Goal: Task Accomplishment & Management: Use online tool/utility

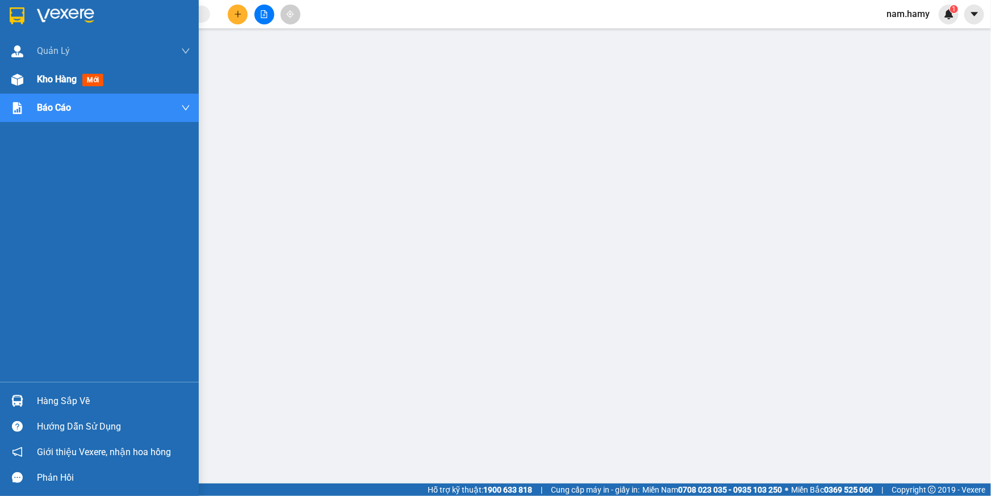
click at [27, 84] on div "Kho hàng mới" at bounding box center [99, 79] width 199 height 28
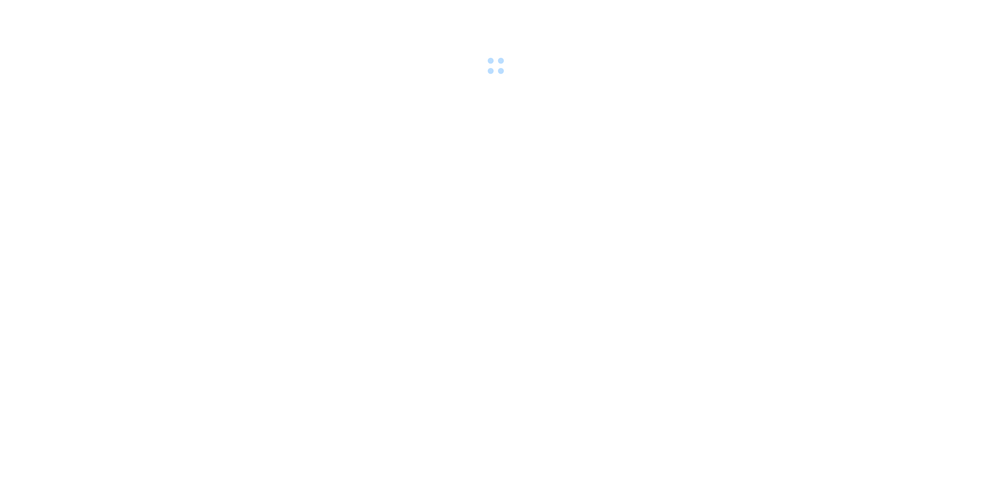
click at [260, 11] on div at bounding box center [495, 39] width 991 height 78
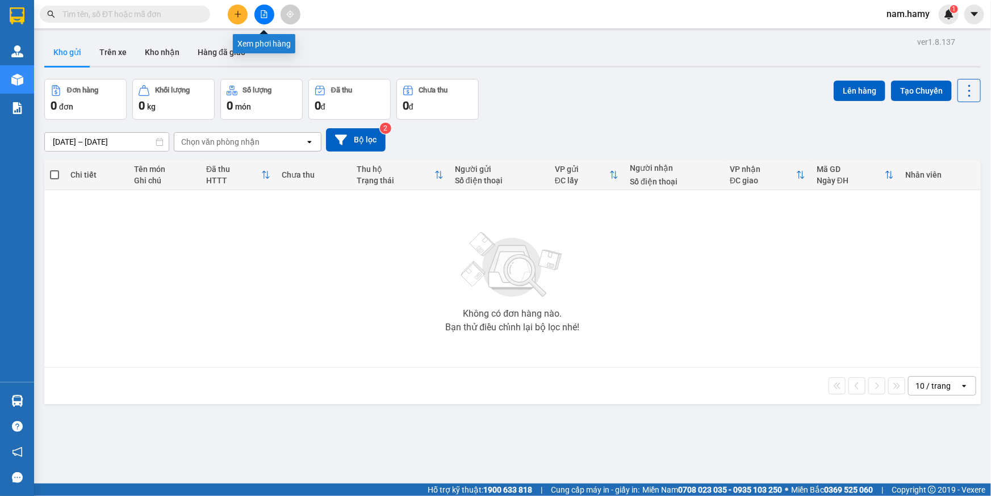
click at [262, 13] on icon "file-add" at bounding box center [264, 14] width 8 height 8
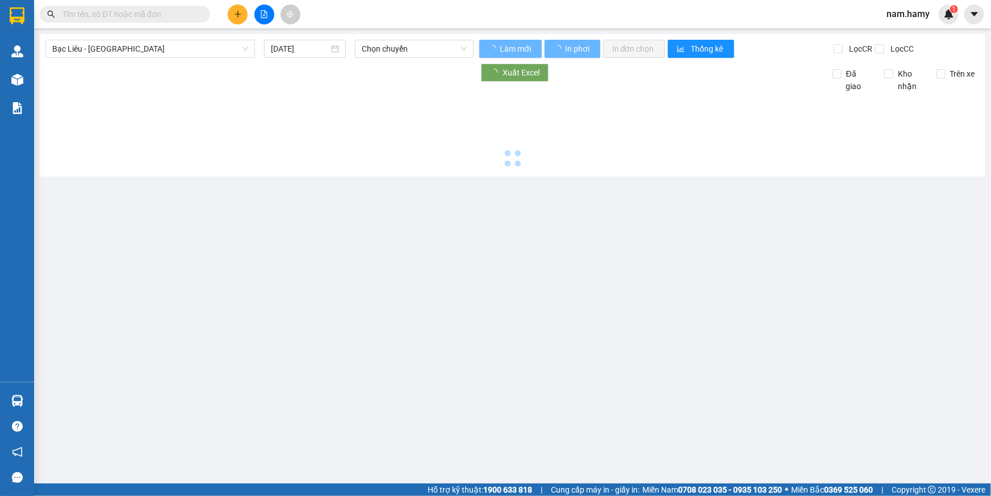
type input "[DATE]"
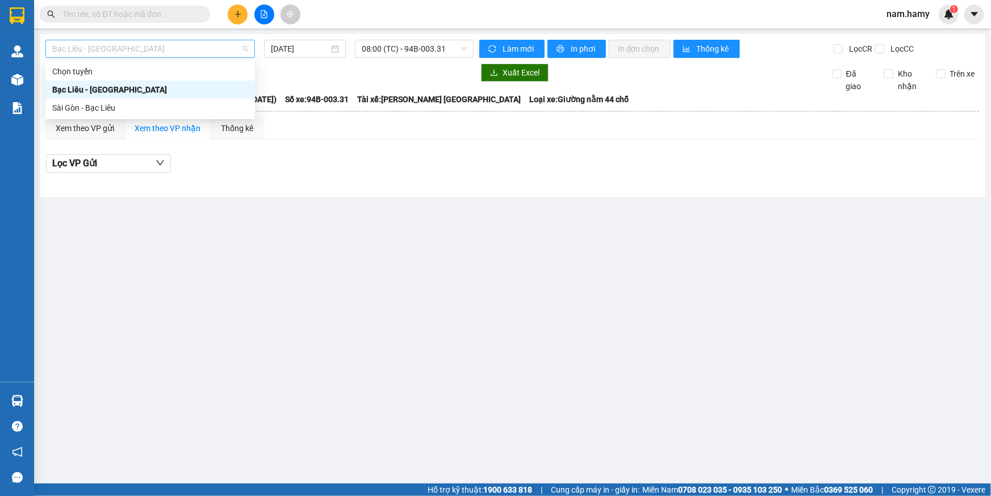
click at [231, 47] on span "Bạc Liêu - [GEOGRAPHIC_DATA]" at bounding box center [150, 48] width 196 height 17
click at [222, 115] on div "Sài Gòn - Bạc Liêu" at bounding box center [150, 108] width 210 height 18
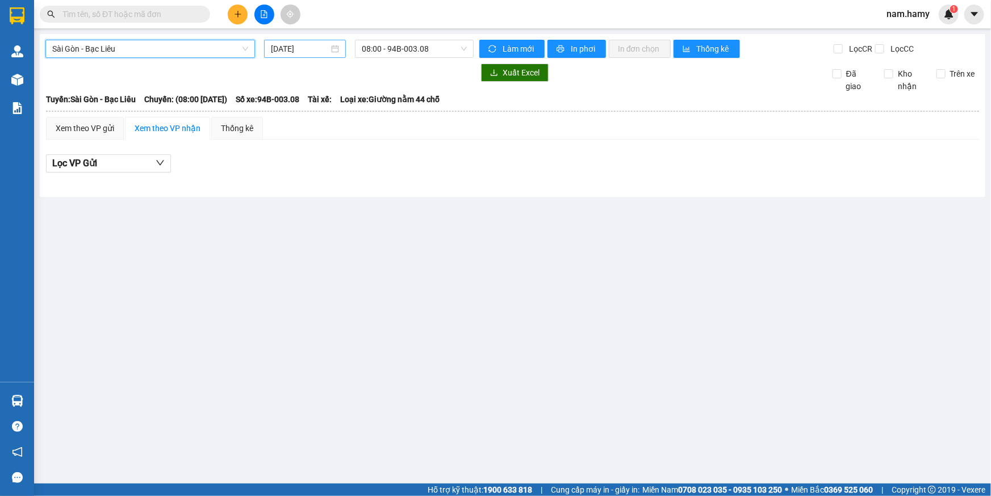
click at [300, 44] on input "[DATE]" at bounding box center [300, 49] width 58 height 12
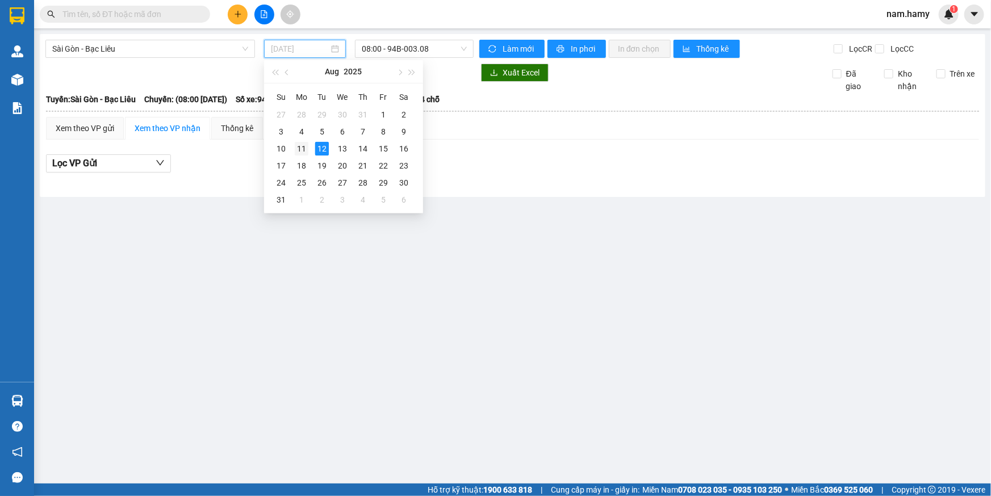
click at [300, 148] on div "11" at bounding box center [302, 149] width 14 height 14
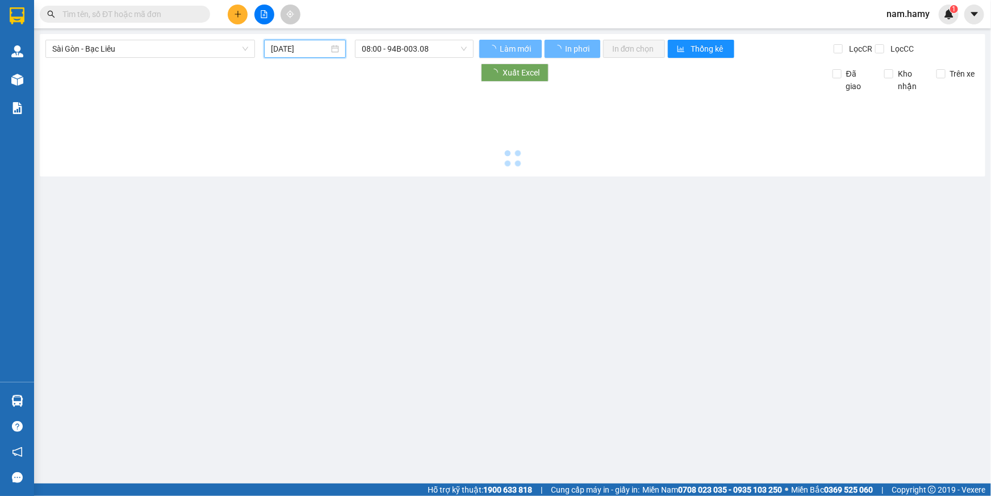
type input "[DATE]"
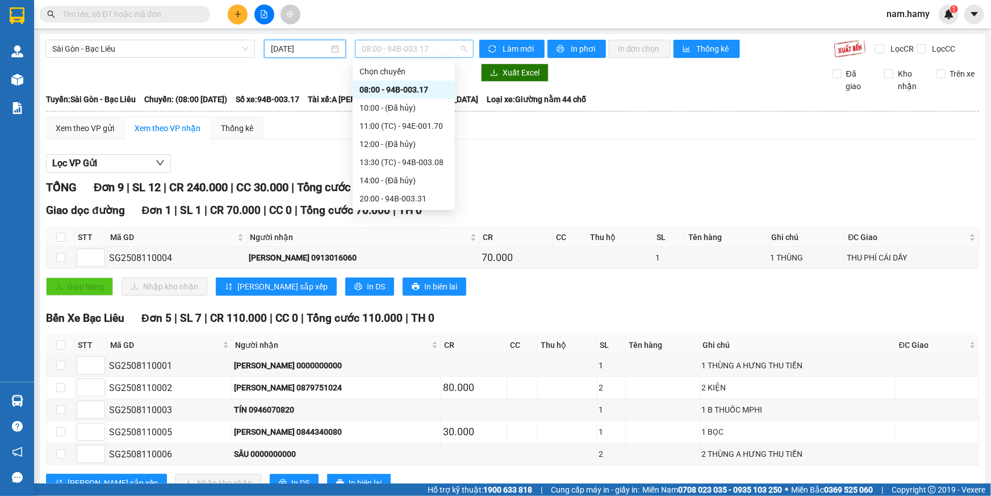
click at [394, 45] on span "08:00 - 94B-003.17" at bounding box center [414, 48] width 105 height 17
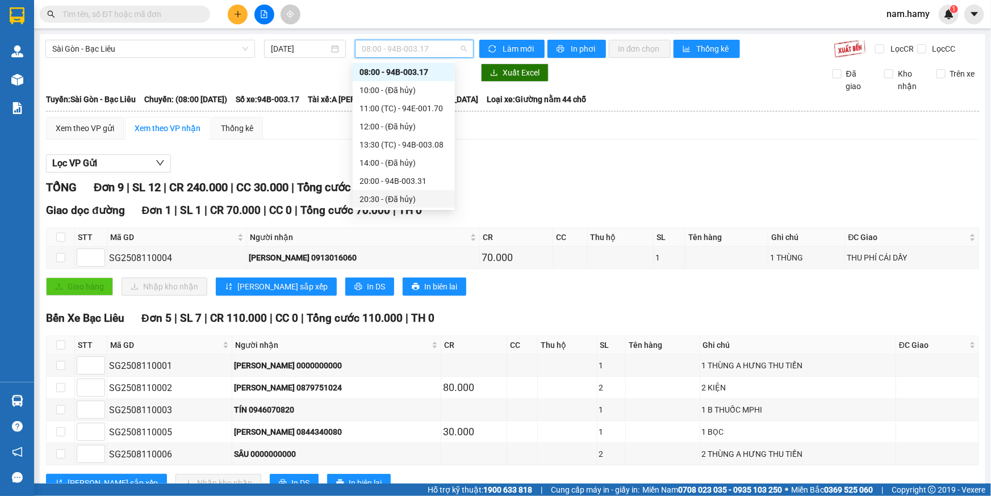
scroll to position [18, 0]
click at [383, 179] on div "20:00 - 94B-003.31" at bounding box center [404, 181] width 89 height 12
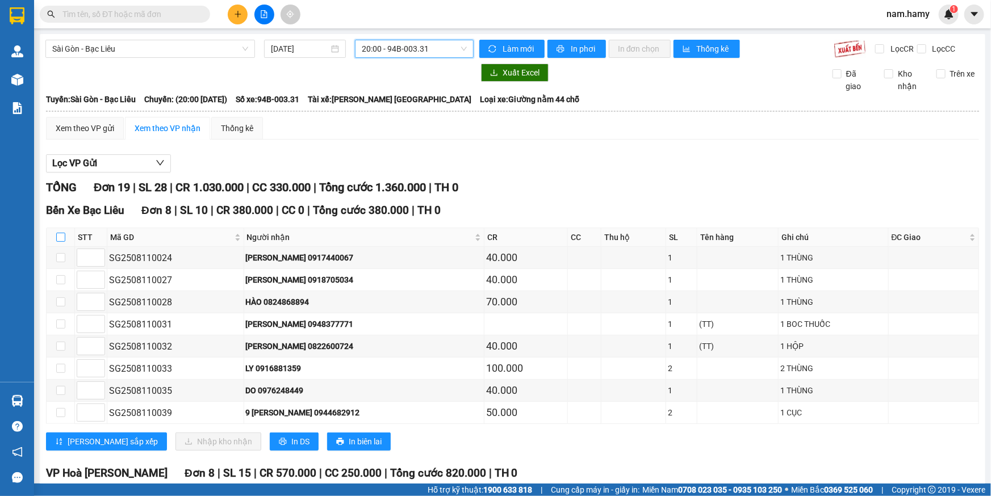
click at [60, 235] on input "checkbox" at bounding box center [60, 237] width 9 height 9
checkbox input "true"
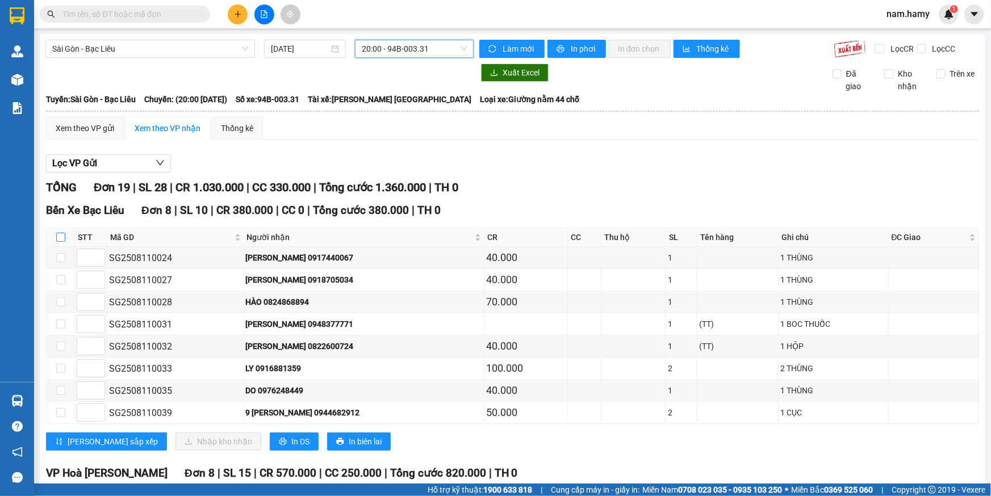
checkbox input "true"
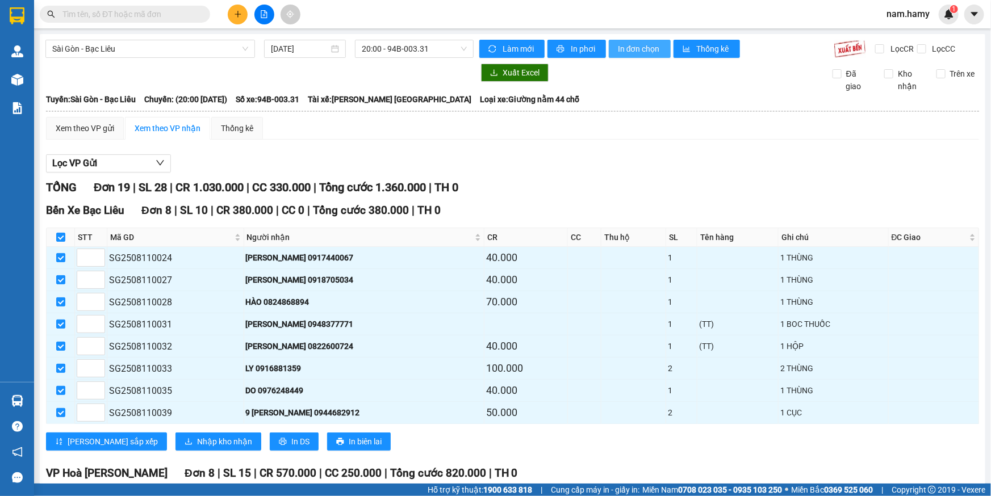
click at [631, 56] on button "In đơn chọn" at bounding box center [640, 49] width 62 height 18
click at [194, 13] on input "text" at bounding box center [129, 14] width 134 height 12
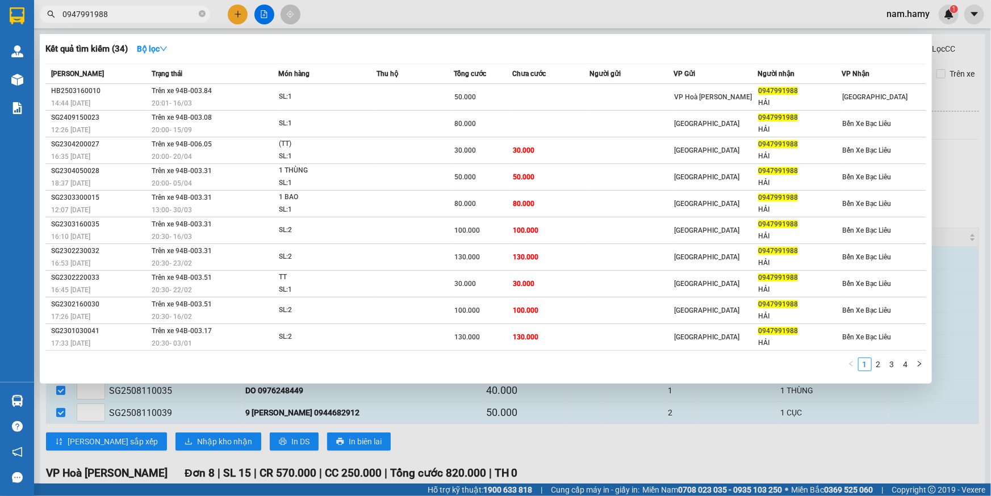
type input "0947991988"
